Goal: Information Seeking & Learning: Learn about a topic

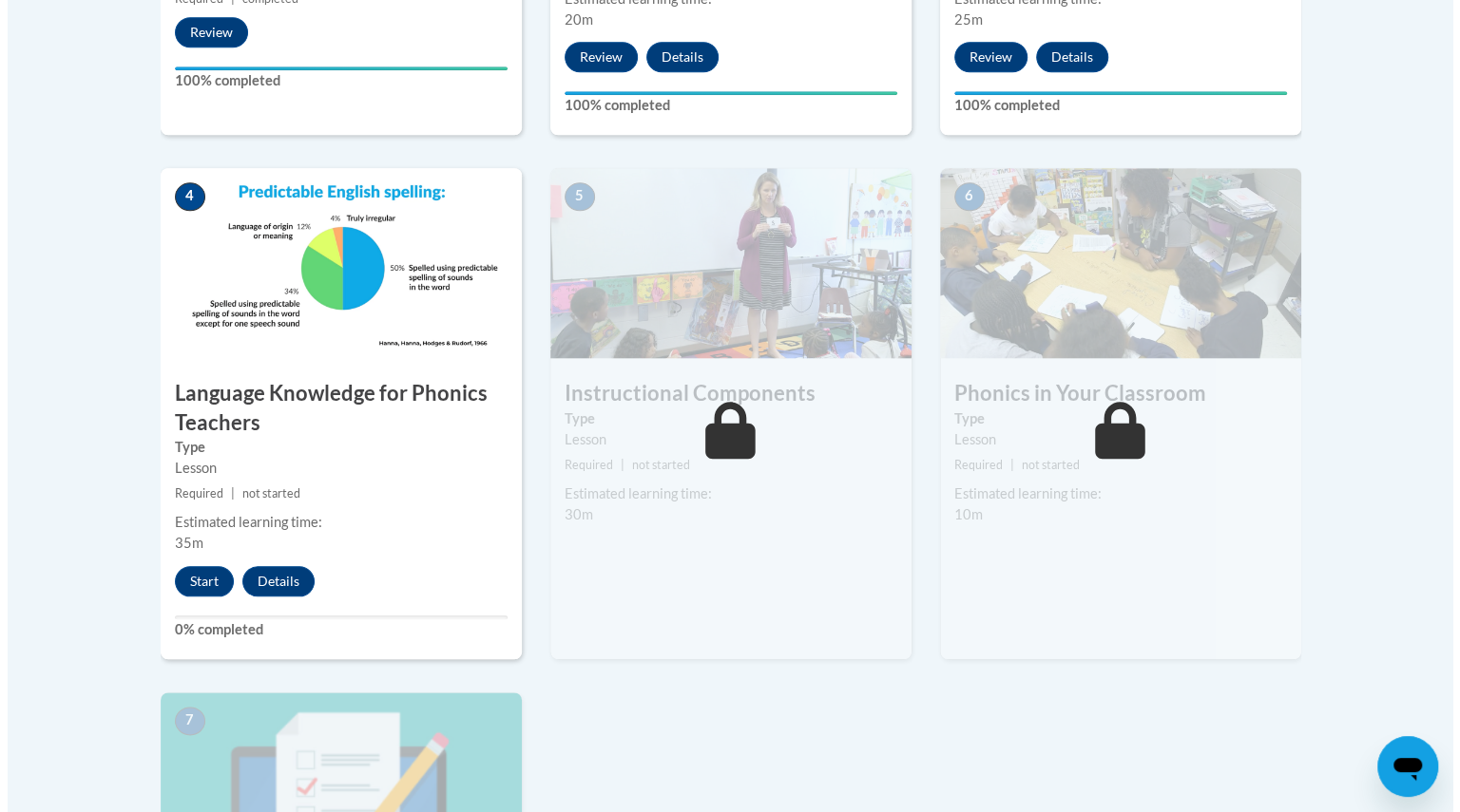
scroll to position [967, 0]
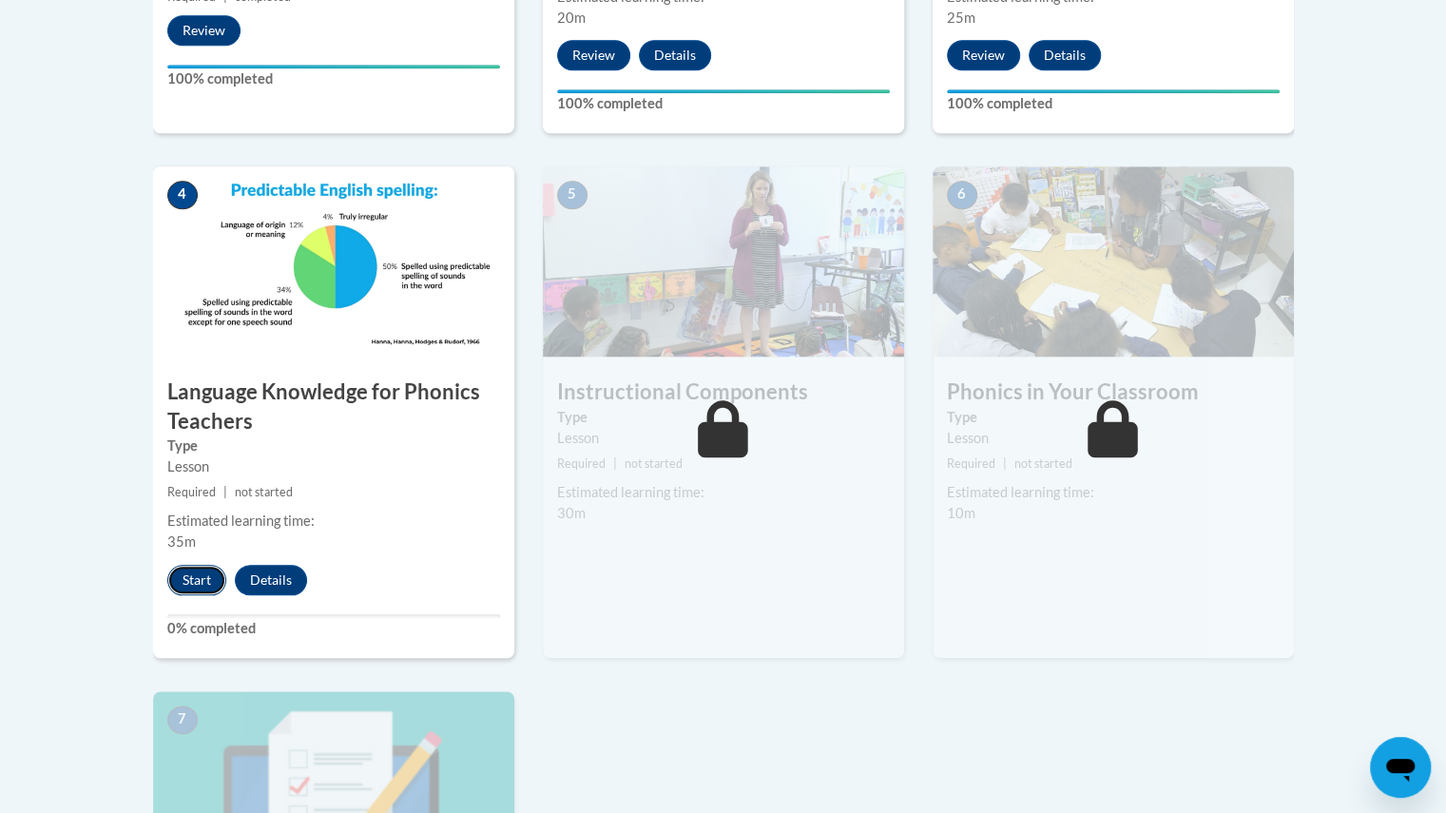
click at [202, 573] on button "Start" at bounding box center [196, 580] width 59 height 30
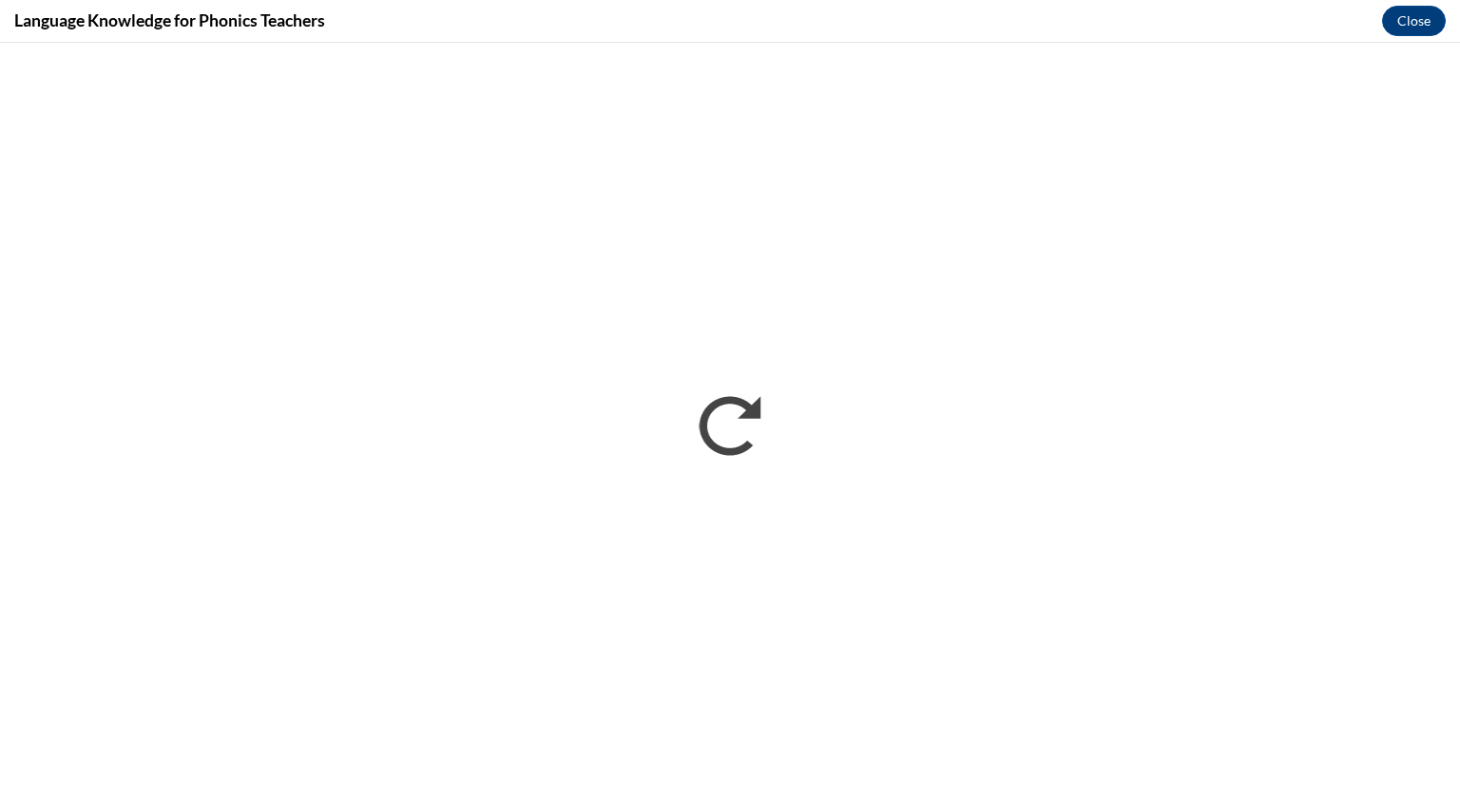
scroll to position [0, 0]
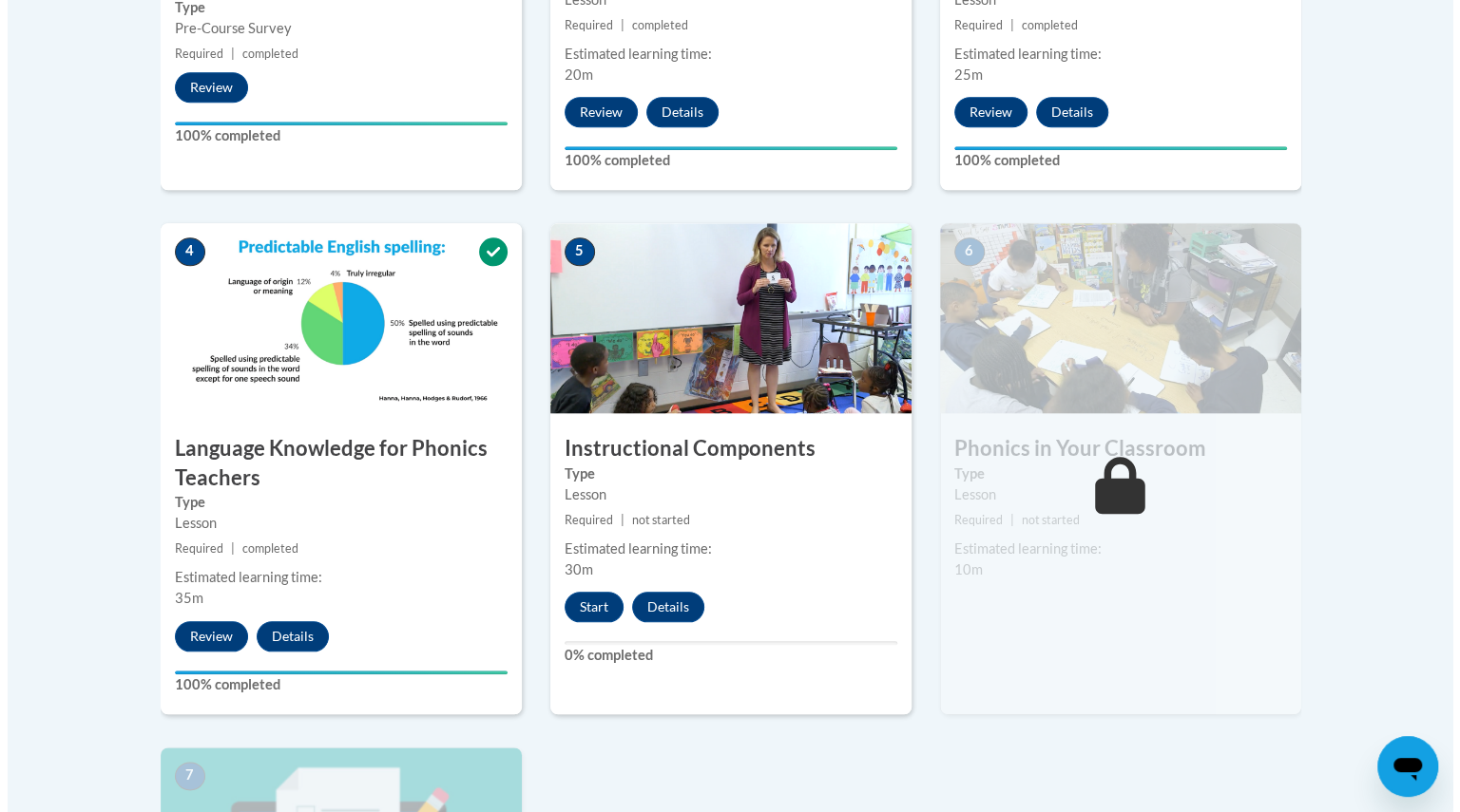
scroll to position [912, 0]
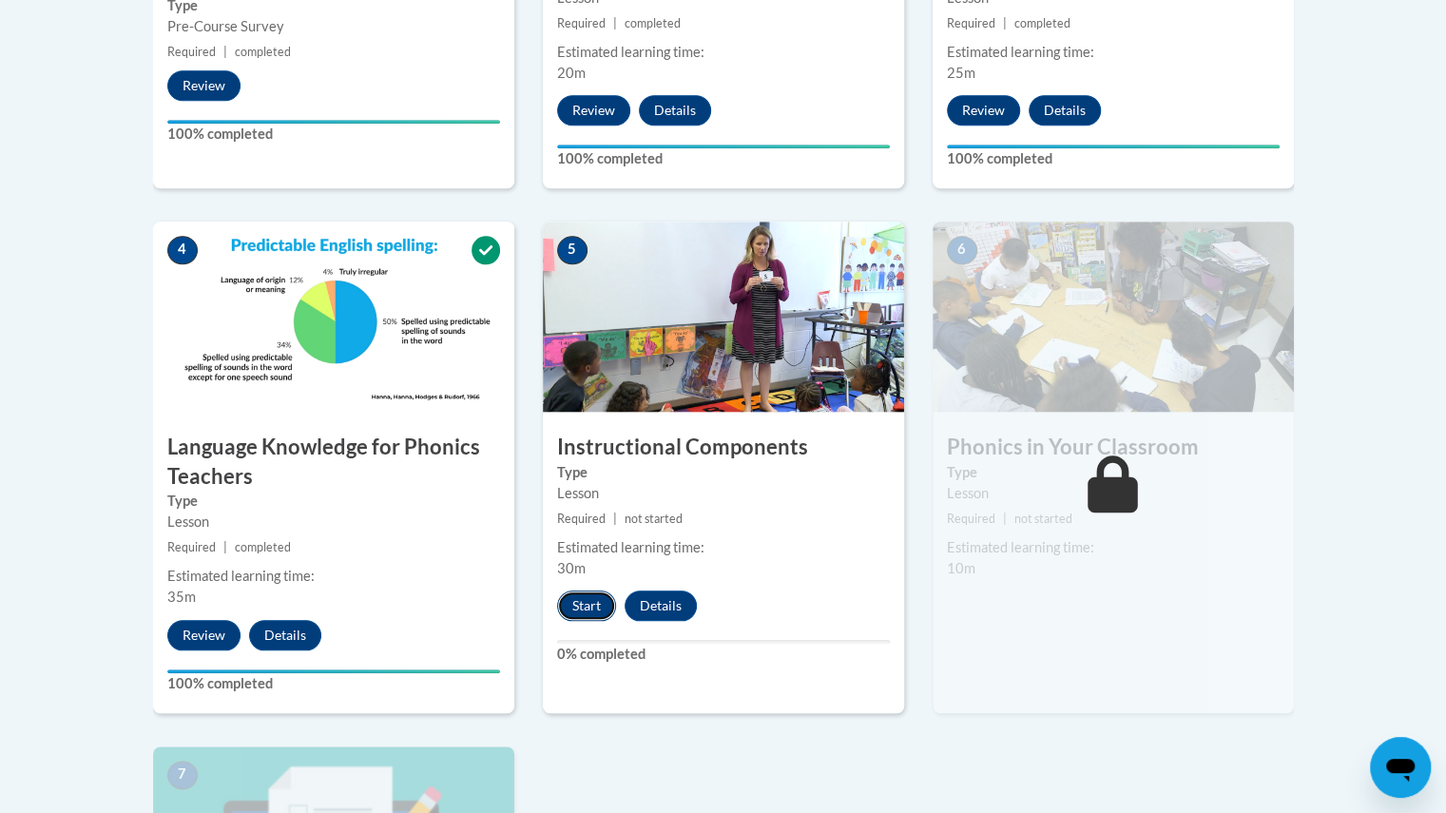
click at [575, 609] on button "Start" at bounding box center [586, 605] width 59 height 30
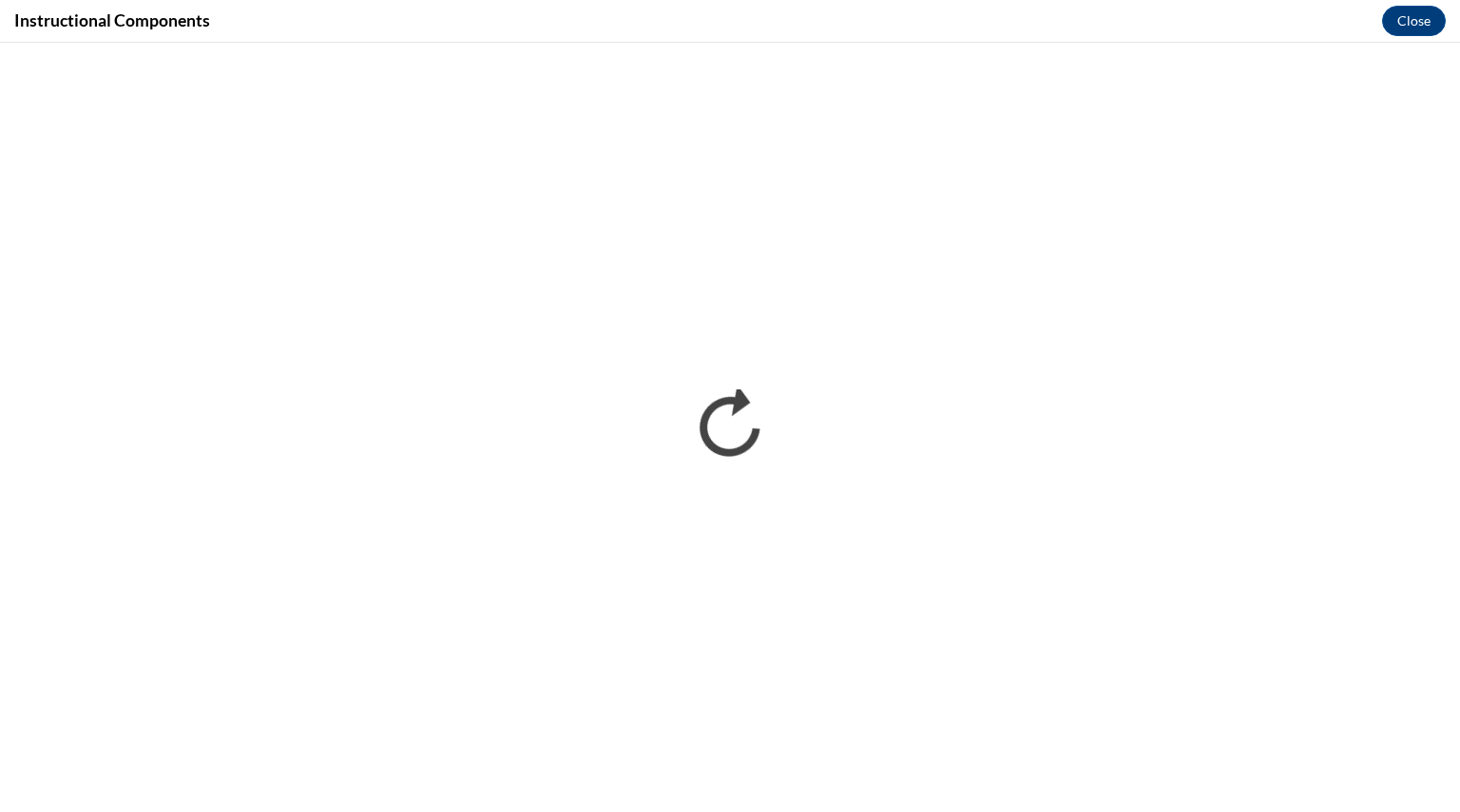
scroll to position [0, 0]
